Goal: Task Accomplishment & Management: Manage account settings

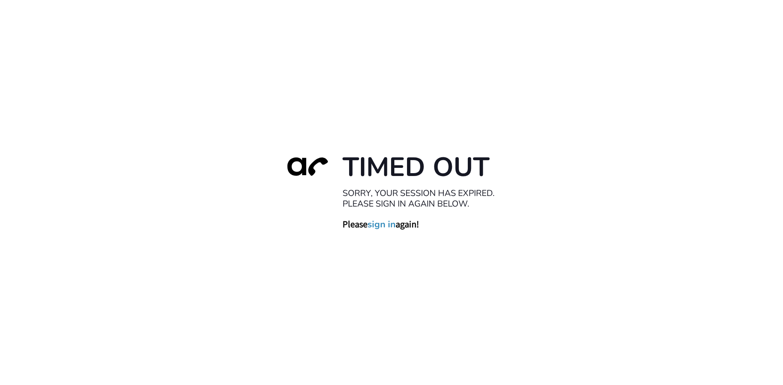
click at [384, 226] on link "sign in" at bounding box center [382, 224] width 28 height 11
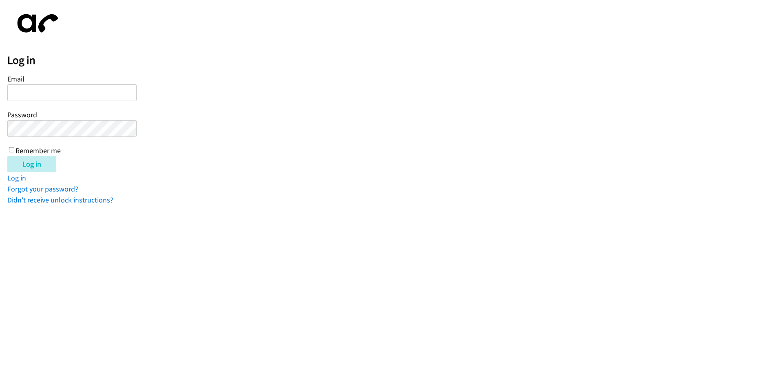
click at [41, 96] on input "Email" at bounding box center [71, 92] width 129 height 17
type input "[EMAIL_ADDRESS][DOMAIN_NAME]"
click at [10, 150] on input "Remember me" at bounding box center [11, 149] width 5 height 5
checkbox input "true"
click at [16, 162] on input "Log in" at bounding box center [31, 164] width 49 height 16
